Goal: Transaction & Acquisition: Purchase product/service

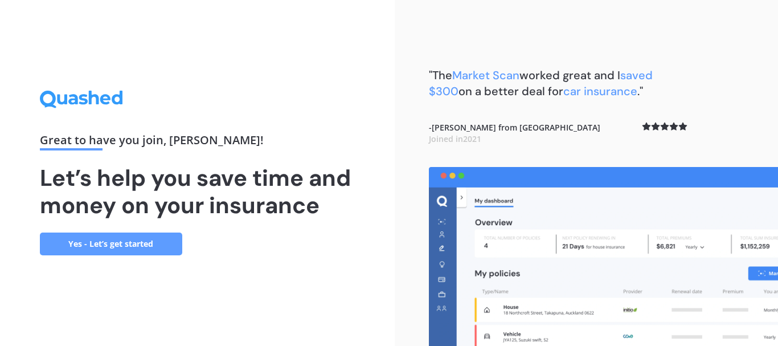
click at [108, 242] on link "Yes - Let’s get started" at bounding box center [111, 244] width 142 height 23
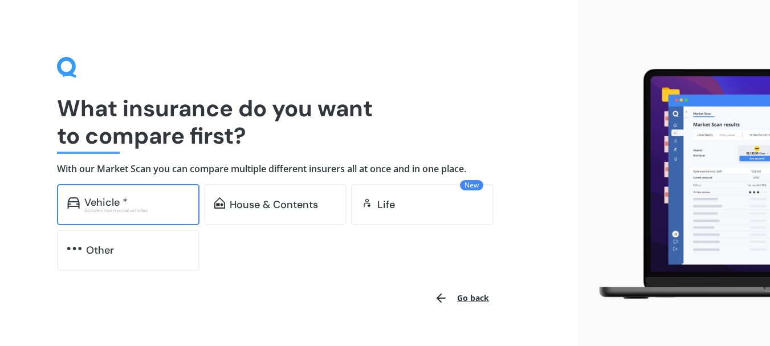
click at [121, 205] on div "Vehicle *" at bounding box center [105, 202] width 43 height 11
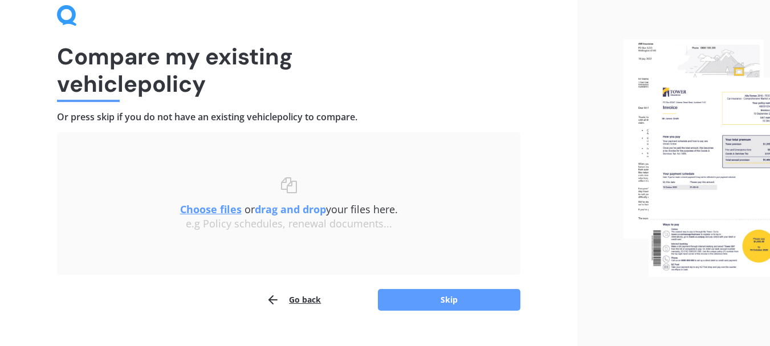
scroll to position [74, 0]
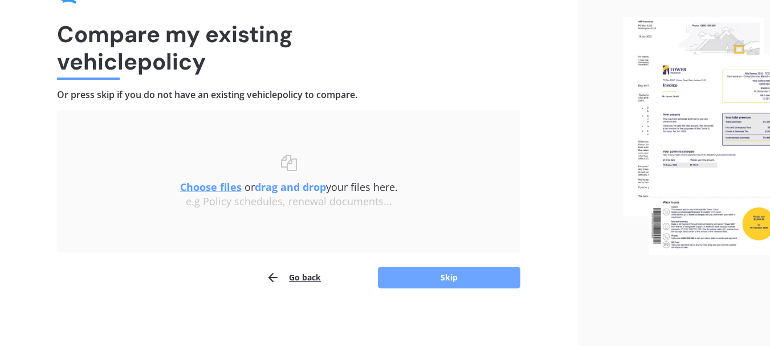
click at [445, 274] on button "Skip" at bounding box center [449, 278] width 142 height 22
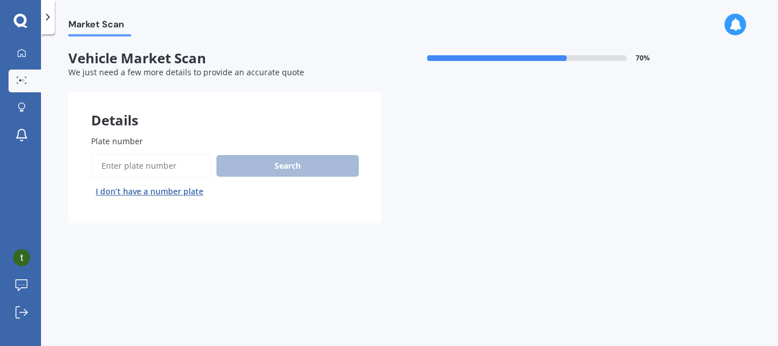
click at [121, 164] on input "Plate number" at bounding box center [151, 166] width 121 height 24
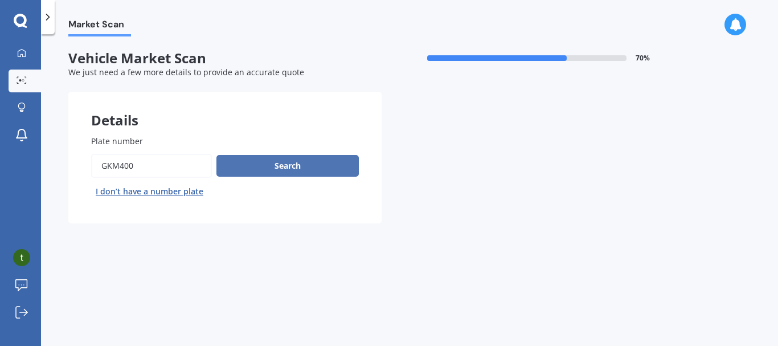
type input "GKM400"
click at [292, 164] on button "Search" at bounding box center [288, 166] width 142 height 22
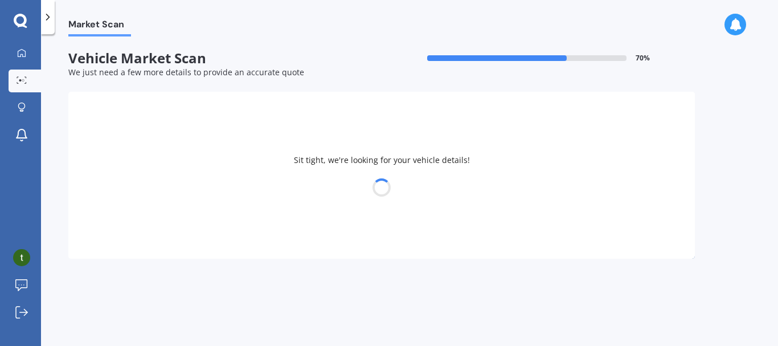
select select "TOYOTA"
select select "ESTIMA"
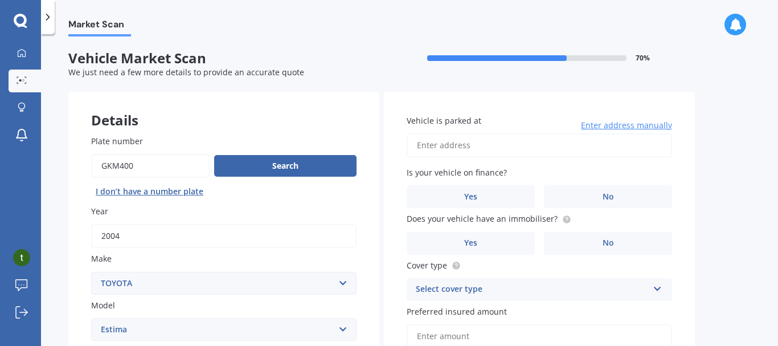
click at [455, 146] on input "Vehicle is parked at" at bounding box center [540, 145] width 266 height 24
type input "[STREET_ADDRESS][PERSON_NAME]"
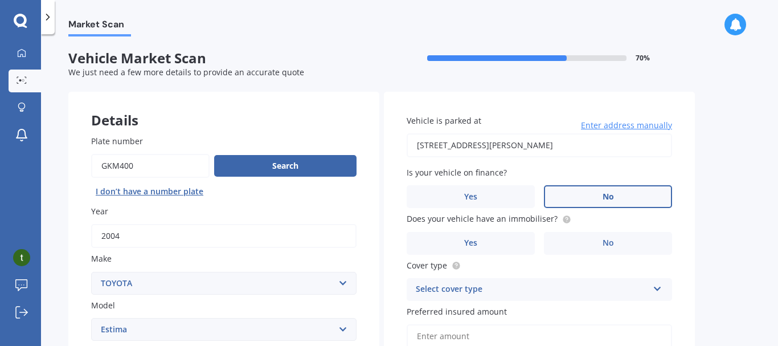
click at [611, 194] on span "No" at bounding box center [608, 197] width 11 height 10
click at [0, 0] on input "No" at bounding box center [0, 0] width 0 height 0
click at [475, 239] on span "Yes" at bounding box center [471, 243] width 14 height 10
click at [0, 0] on input "Yes" at bounding box center [0, 0] width 0 height 0
click at [657, 285] on icon at bounding box center [658, 287] width 10 height 8
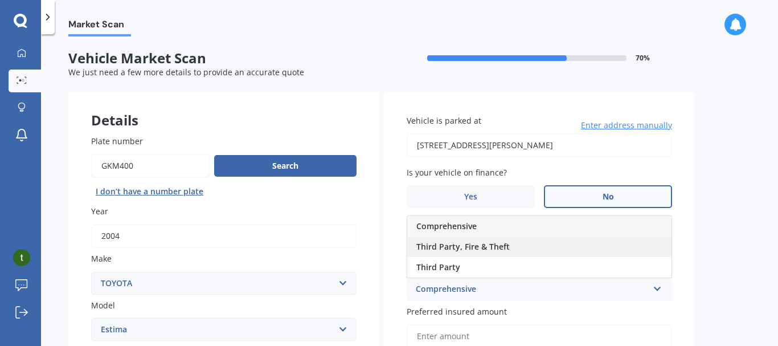
click at [449, 242] on span "Third Party, Fire & Theft" at bounding box center [463, 246] width 93 height 11
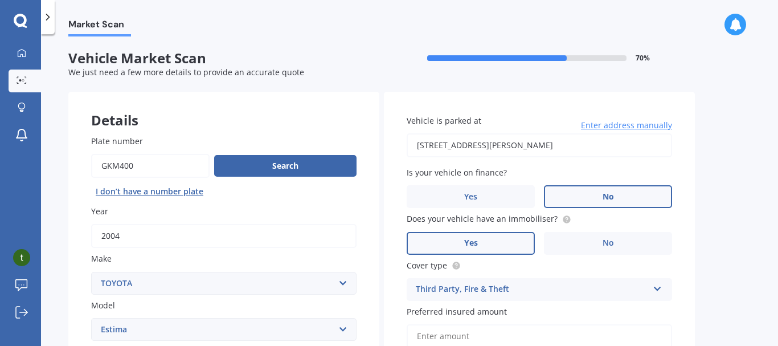
scroll to position [190, 0]
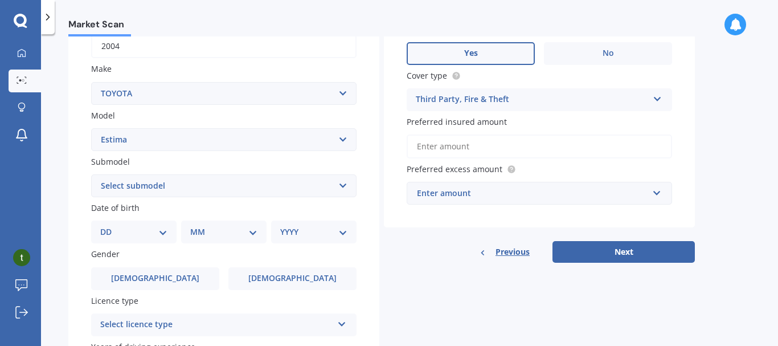
click at [475, 146] on input "Preferred insured amount" at bounding box center [540, 146] width 266 height 24
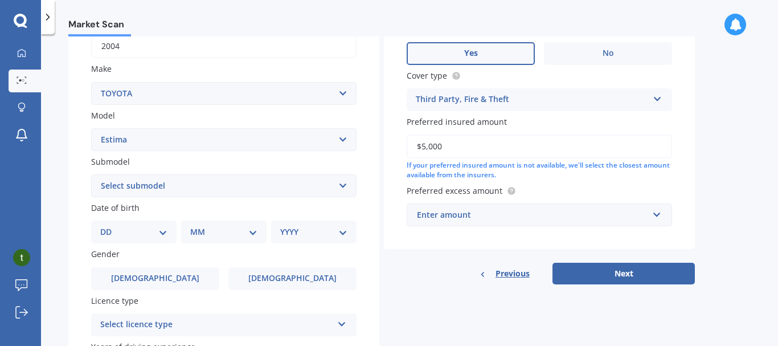
type input "$5,000"
click at [450, 219] on div "Enter amount" at bounding box center [532, 215] width 231 height 13
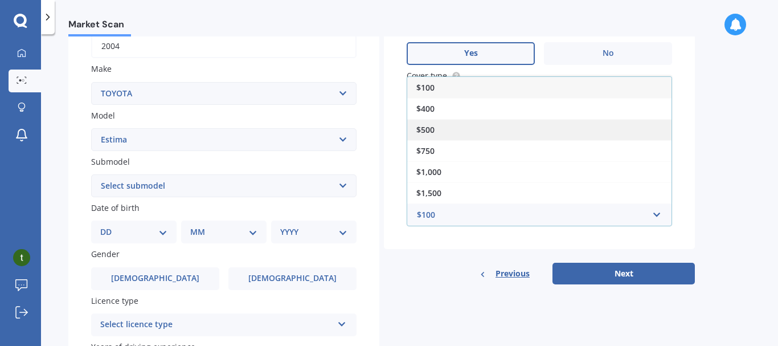
click at [420, 124] on span "$500" at bounding box center [426, 129] width 18 height 11
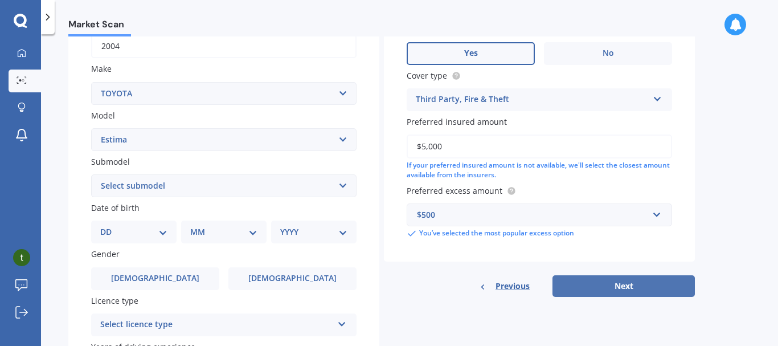
click at [630, 282] on button "Next" at bounding box center [624, 286] width 142 height 22
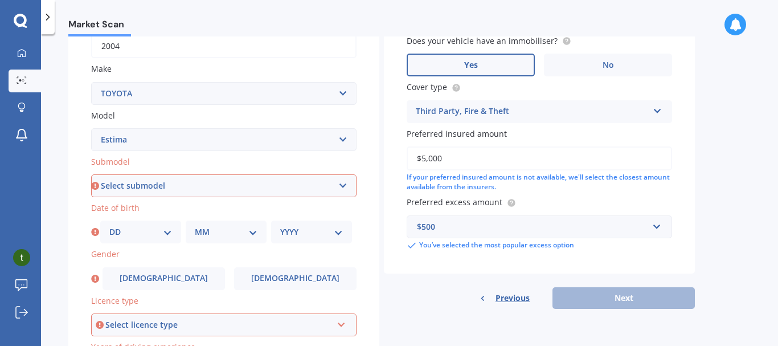
click at [341, 186] on select "Select submodel (All other) Diesel Emina Hybrid Hybrid X Lucida Lucida Hybrid S…" at bounding box center [224, 185] width 266 height 23
click at [339, 185] on select "Select submodel (All other) Diesel Emina Hybrid Hybrid X Lucida Lucida Hybrid S…" at bounding box center [224, 185] width 266 height 23
select select "HYBRID X"
click at [91, 174] on select "Select submodel (All other) Diesel Emina Hybrid Hybrid X Lucida Lucida Hybrid S…" at bounding box center [224, 185] width 266 height 23
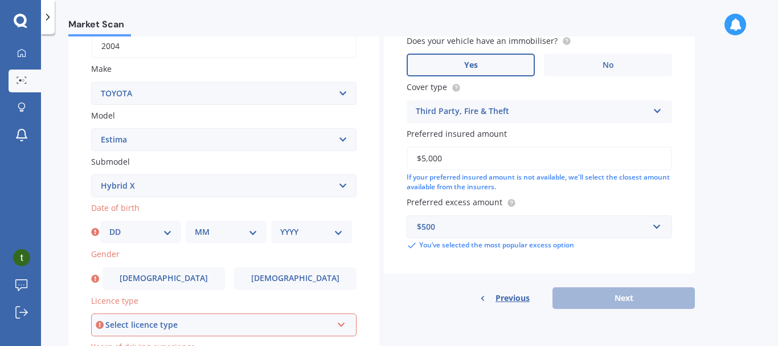
click at [169, 230] on select "DD 01 02 03 04 05 06 07 08 09 10 11 12 13 14 15 16 17 18 19 20 21 22 23 24 25 2…" at bounding box center [140, 232] width 63 height 13
select select "25"
click at [109, 226] on select "DD 01 02 03 04 05 06 07 08 09 10 11 12 13 14 15 16 17 18 19 20 21 22 23 24 25 2…" at bounding box center [140, 232] width 63 height 13
click at [250, 230] on select "MM 01 02 03 04 05 06 07 08 09 10 11 12" at bounding box center [226, 232] width 63 height 13
select select "04"
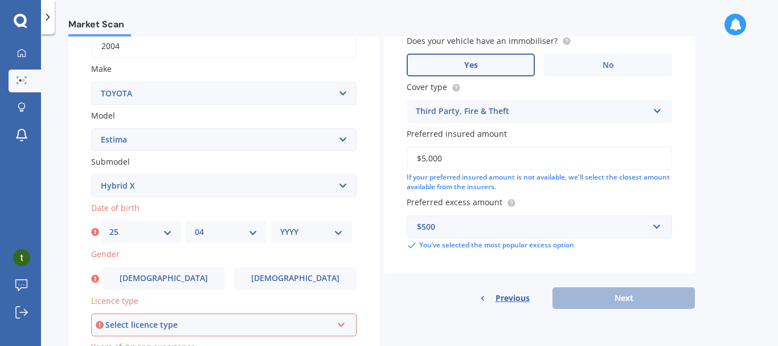
click at [195, 226] on select "MM 01 02 03 04 05 06 07 08 09 10 11 12" at bounding box center [226, 232] width 63 height 13
click at [336, 230] on select "YYYY 2025 2024 2023 2022 2021 2020 2019 2018 2017 2016 2015 2014 2013 2012 2011…" at bounding box center [311, 232] width 63 height 13
select select "1960"
click at [280, 226] on select "YYYY 2025 2024 2023 2022 2021 2020 2019 2018 2017 2016 2015 2014 2013 2012 2011…" at bounding box center [311, 232] width 63 height 13
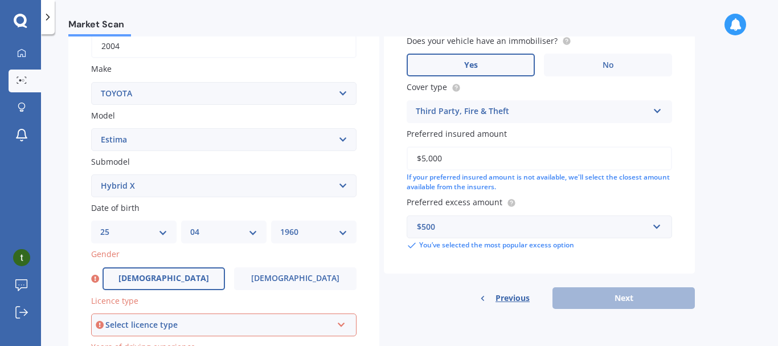
click at [160, 275] on span "[DEMOGRAPHIC_DATA]" at bounding box center [164, 279] width 91 height 10
click at [0, 0] on input "[DEMOGRAPHIC_DATA]" at bounding box center [0, 0] width 0 height 0
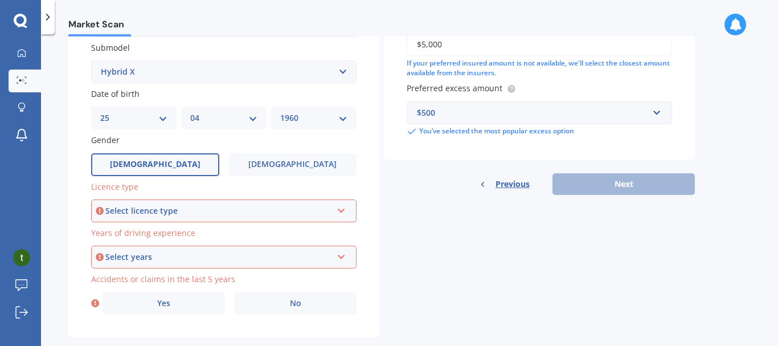
scroll to position [325, 0]
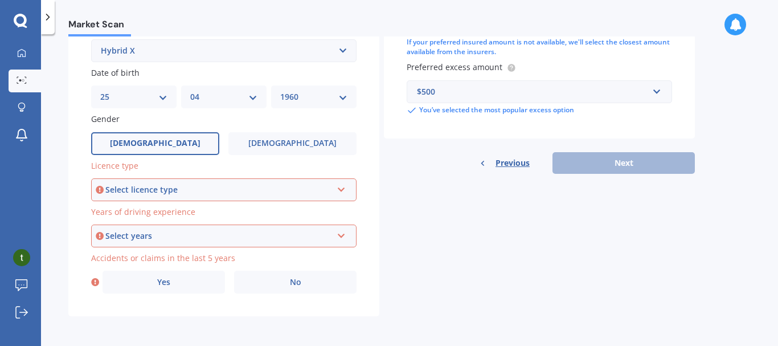
click at [340, 187] on icon at bounding box center [342, 188] width 10 height 8
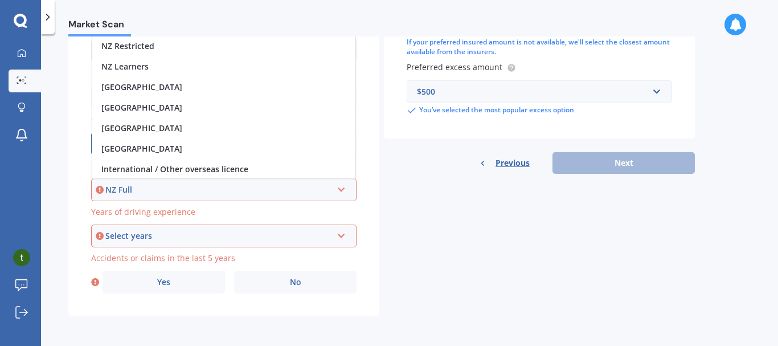
click at [223, 189] on div "NZ Full" at bounding box center [218, 190] width 227 height 13
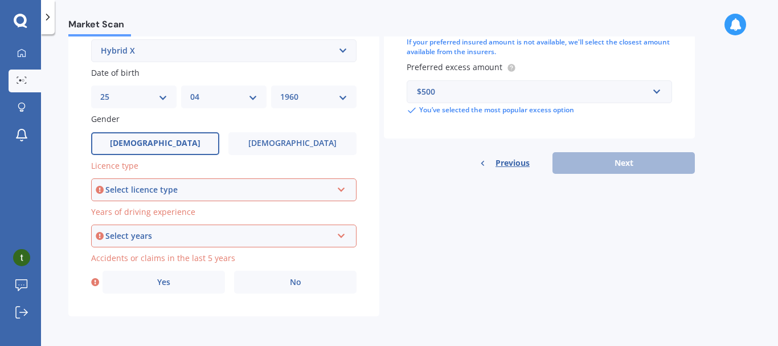
click at [341, 187] on icon at bounding box center [342, 188] width 10 height 8
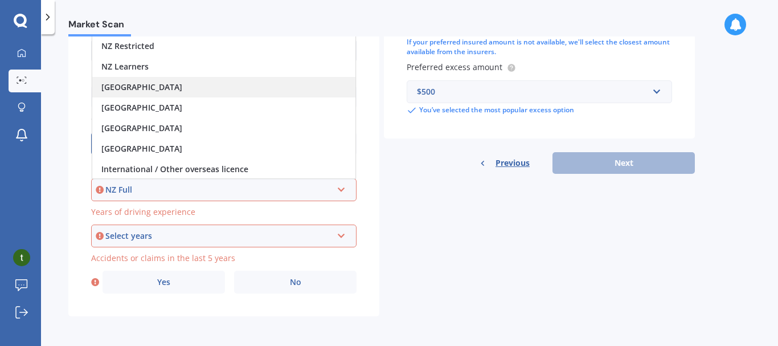
scroll to position [135, 0]
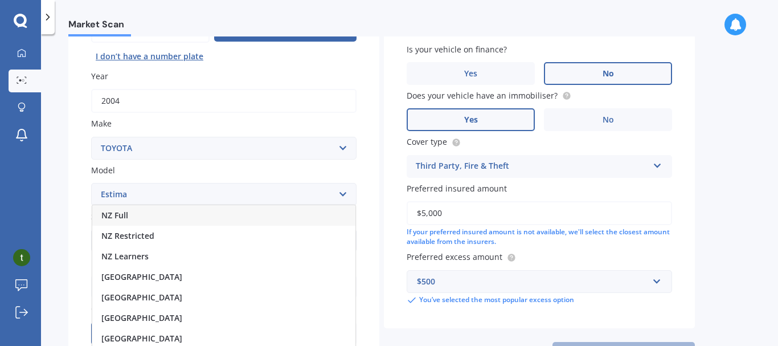
click at [119, 214] on span "NZ Full" at bounding box center [114, 215] width 27 height 11
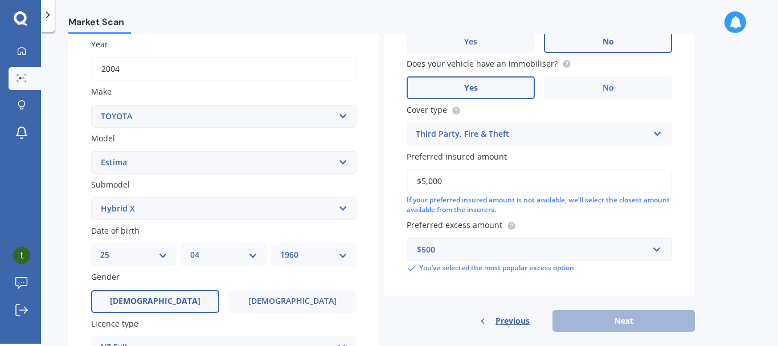
scroll to position [224, 0]
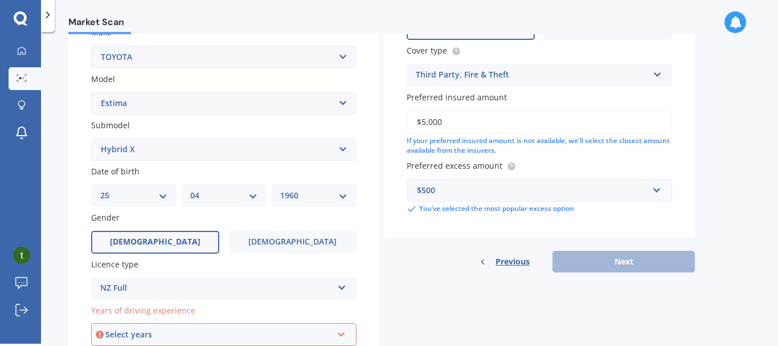
click at [341, 331] on icon at bounding box center [342, 332] width 10 height 8
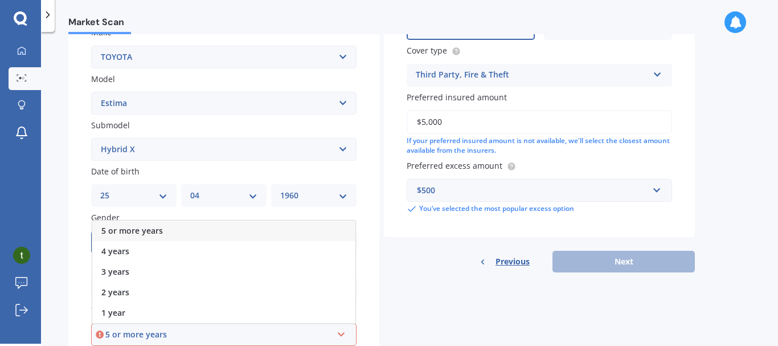
click at [138, 229] on span "5 or more years" at bounding box center [132, 230] width 62 height 11
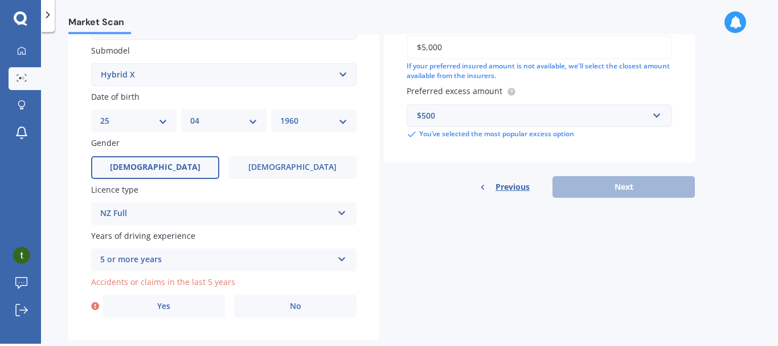
scroll to position [325, 0]
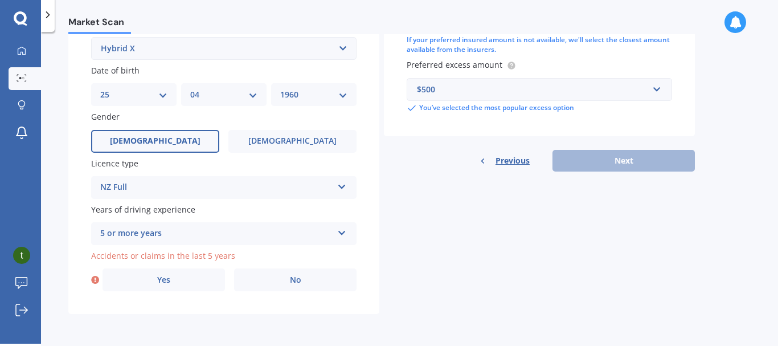
click at [338, 183] on icon at bounding box center [342, 185] width 10 height 8
click at [332, 229] on div "5 or more years" at bounding box center [216, 234] width 233 height 14
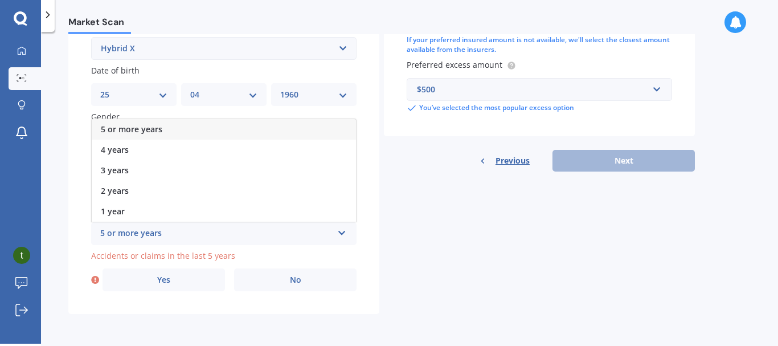
click at [148, 126] on span "5 or more years" at bounding box center [132, 129] width 62 height 11
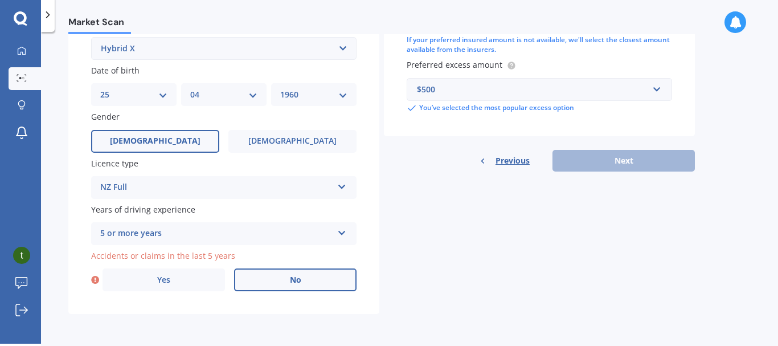
click at [308, 278] on label "No" at bounding box center [295, 279] width 123 height 23
click at [0, 0] on input "No" at bounding box center [0, 0] width 0 height 0
click at [293, 283] on span "No" at bounding box center [292, 280] width 11 height 10
click at [0, 0] on input "No" at bounding box center [0, 0] width 0 height 0
click at [291, 275] on span "No" at bounding box center [292, 280] width 11 height 10
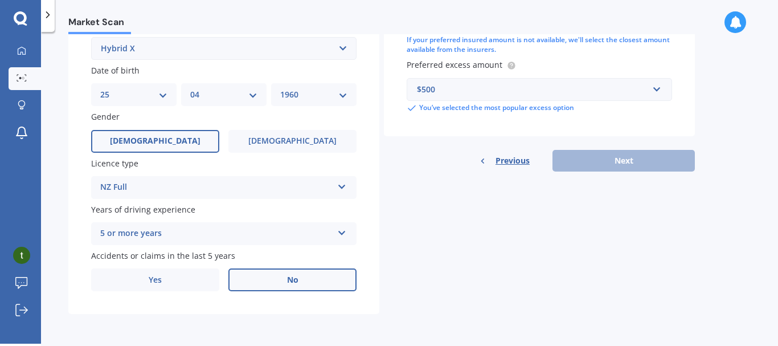
click at [0, 0] on input "No" at bounding box center [0, 0] width 0 height 0
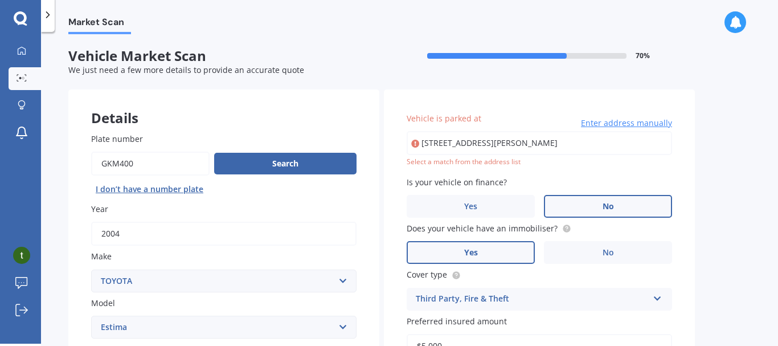
drag, startPoint x: 483, startPoint y: 144, endPoint x: 569, endPoint y: 147, distance: 86.1
click at [569, 147] on input "[STREET_ADDRESS][PERSON_NAME]" at bounding box center [540, 143] width 266 height 24
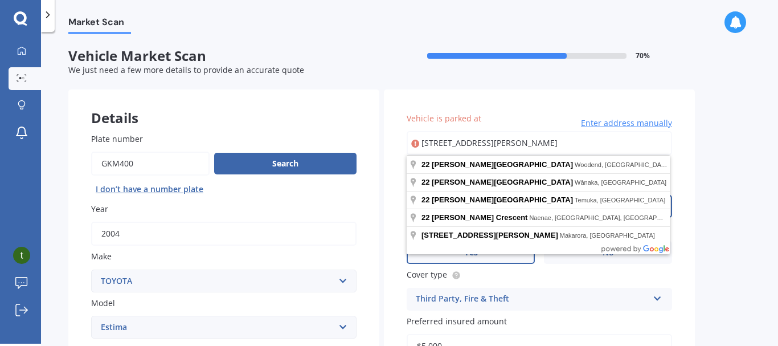
click at [484, 142] on input "[STREET_ADDRESS][PERSON_NAME]" at bounding box center [540, 143] width 266 height 24
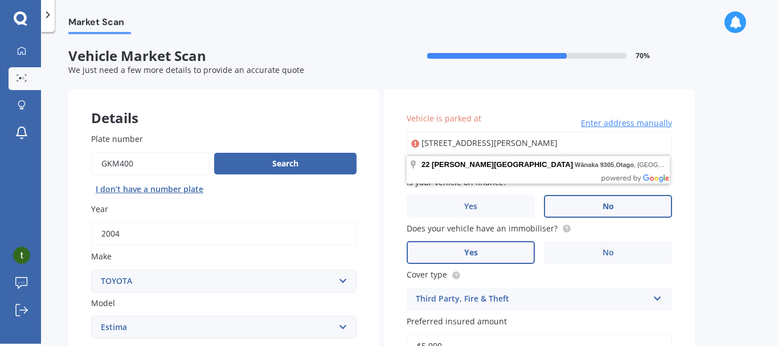
click at [728, 145] on div "Market Scan Vehicle Market Scan 70 % We just need a few more details to provide…" at bounding box center [409, 190] width 737 height 312
drag, startPoint x: 410, startPoint y: 140, endPoint x: 607, endPoint y: 142, distance: 197.8
click at [607, 142] on input "[STREET_ADDRESS][PERSON_NAME]" at bounding box center [540, 143] width 266 height 24
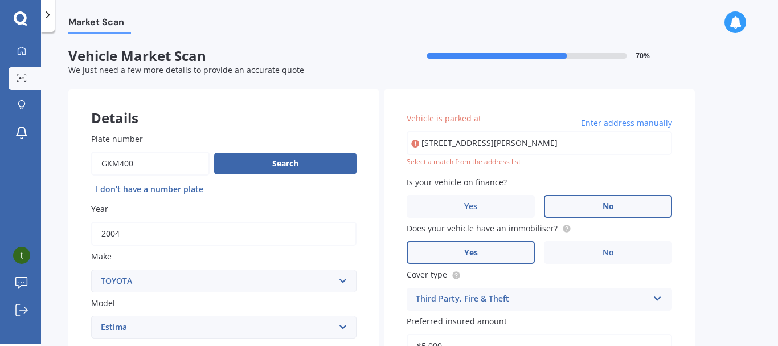
type input "[STREET_ADDRESS][PERSON_NAME]"
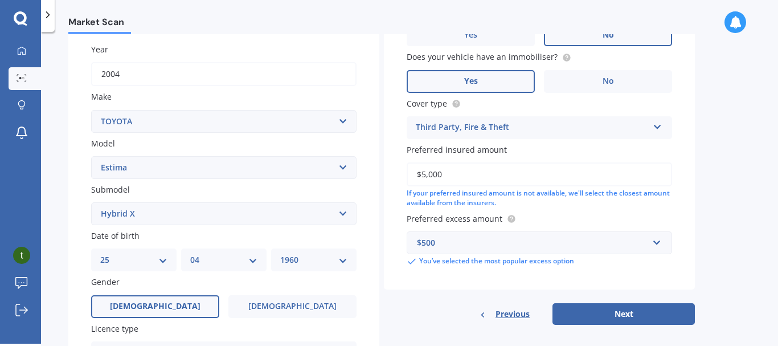
scroll to position [190, 0]
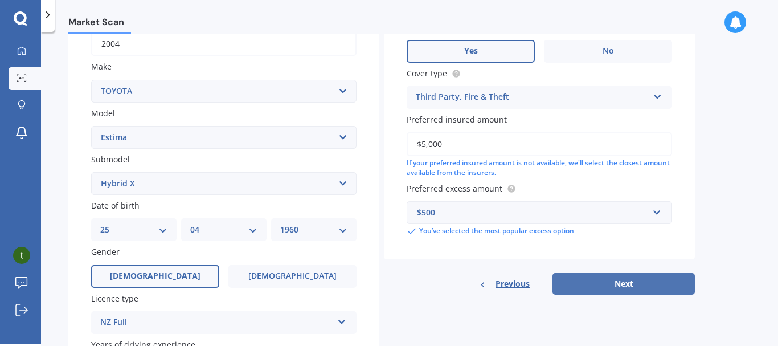
click at [626, 283] on button "Next" at bounding box center [624, 284] width 142 height 22
select select "25"
select select "04"
select select "1960"
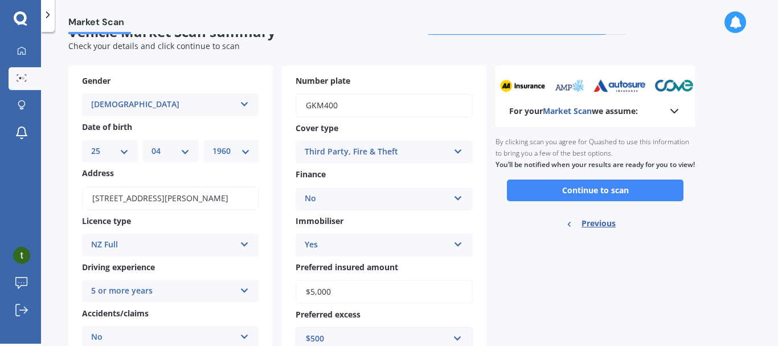
scroll to position [0, 0]
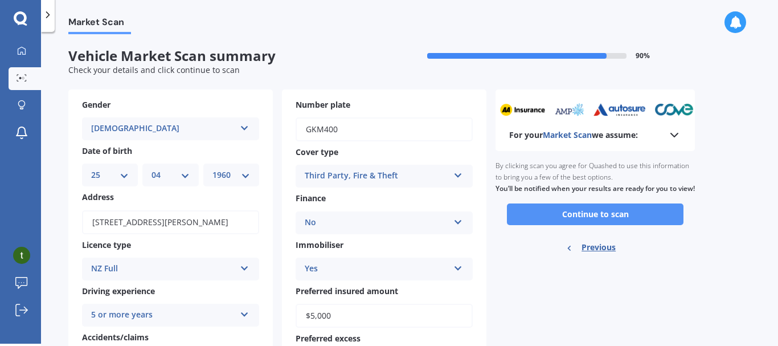
click at [596, 225] on button "Continue to scan" at bounding box center [595, 214] width 177 height 22
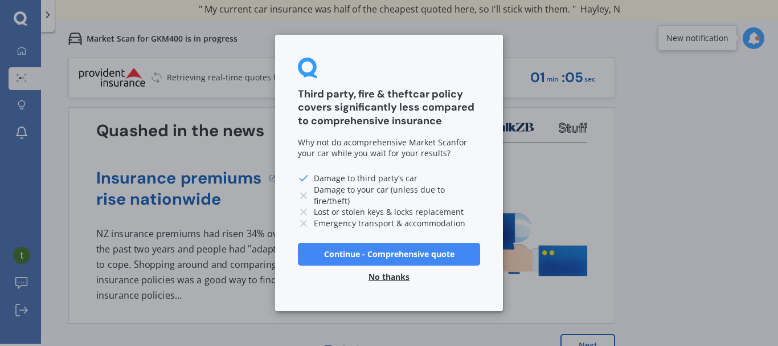
click at [380, 274] on button "No thanks" at bounding box center [389, 277] width 55 height 23
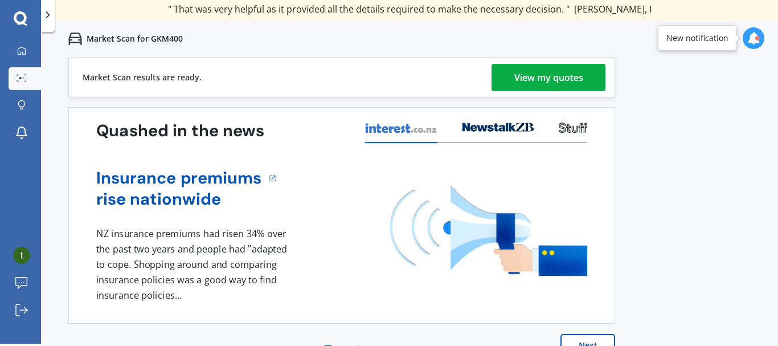
click at [537, 75] on div "View my quotes" at bounding box center [549, 77] width 69 height 27
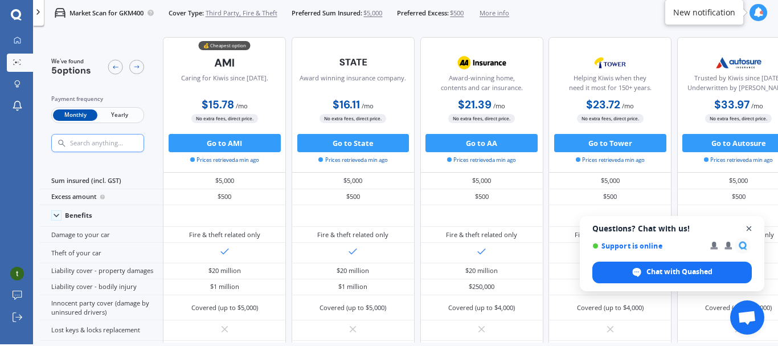
click at [748, 222] on span "Close chat" at bounding box center [750, 229] width 14 height 14
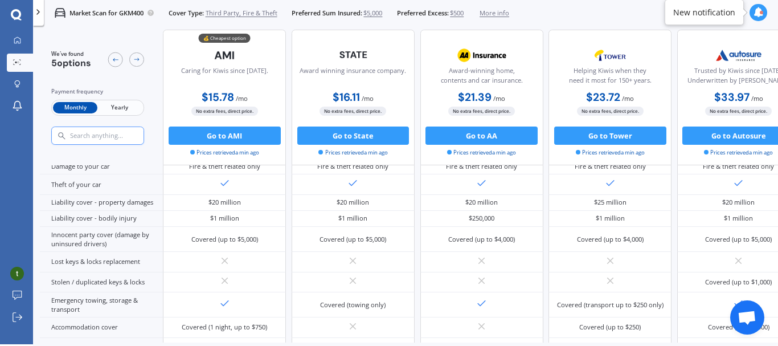
scroll to position [86, 0]
click at [221, 133] on button "Go to AMI" at bounding box center [225, 136] width 112 height 18
